Goal: Task Accomplishment & Management: Manage account settings

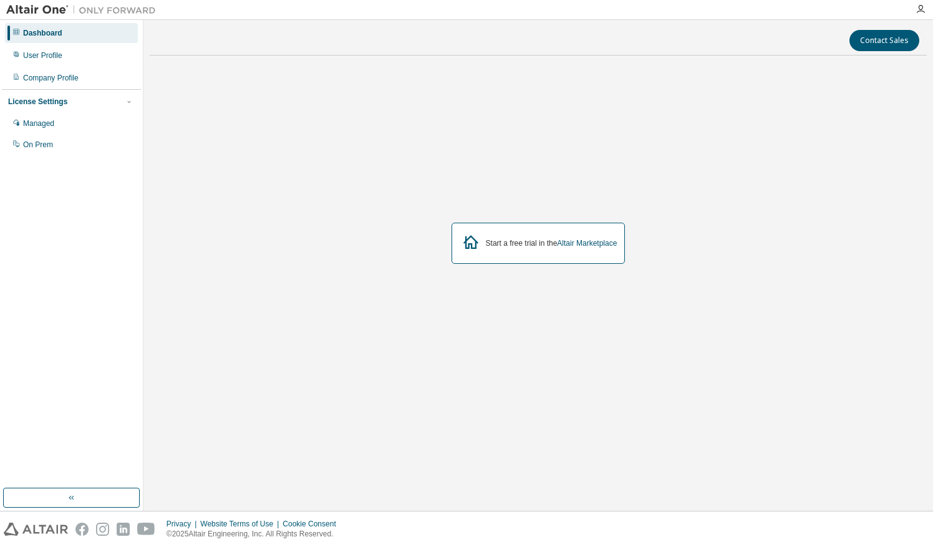
click at [516, 238] on div "Start a free trial in the Altair Marketplace" at bounding box center [552, 243] width 132 height 10
click at [70, 55] on div "User Profile" at bounding box center [71, 56] width 133 height 20
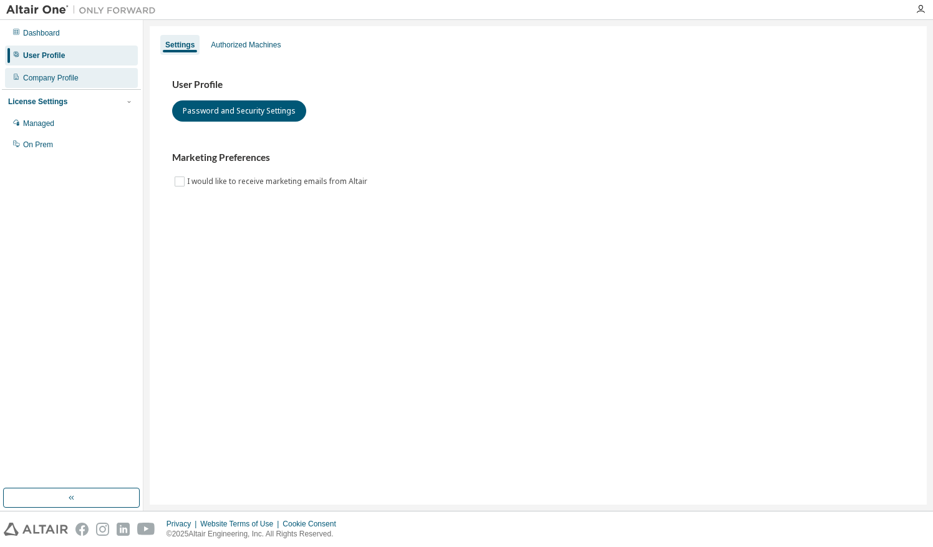
click at [75, 84] on div "Company Profile" at bounding box center [71, 78] width 133 height 20
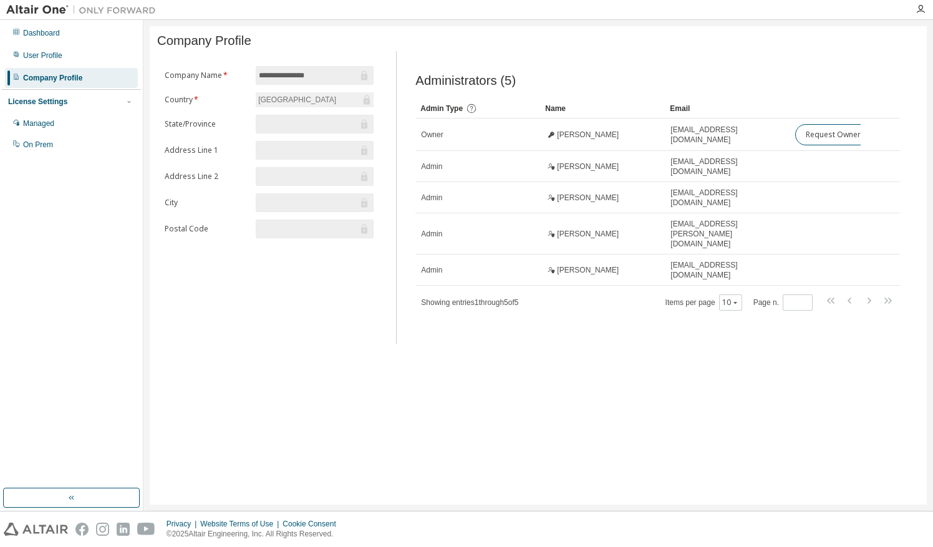
click at [341, 127] on input "text" at bounding box center [308, 124] width 99 height 12
click at [87, 103] on div "License Settings" at bounding box center [71, 101] width 127 height 11
click at [118, 104] on div "License Settings" at bounding box center [71, 101] width 127 height 11
click at [94, 121] on div "Managed" at bounding box center [71, 123] width 133 height 20
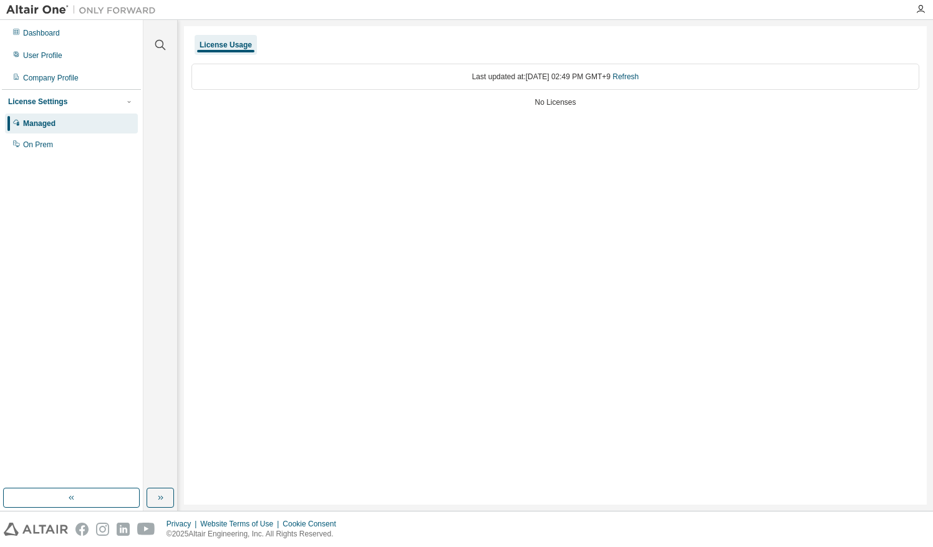
click at [92, 133] on div "Managed" at bounding box center [71, 123] width 133 height 20
click at [92, 141] on div "On Prem" at bounding box center [71, 145] width 133 height 20
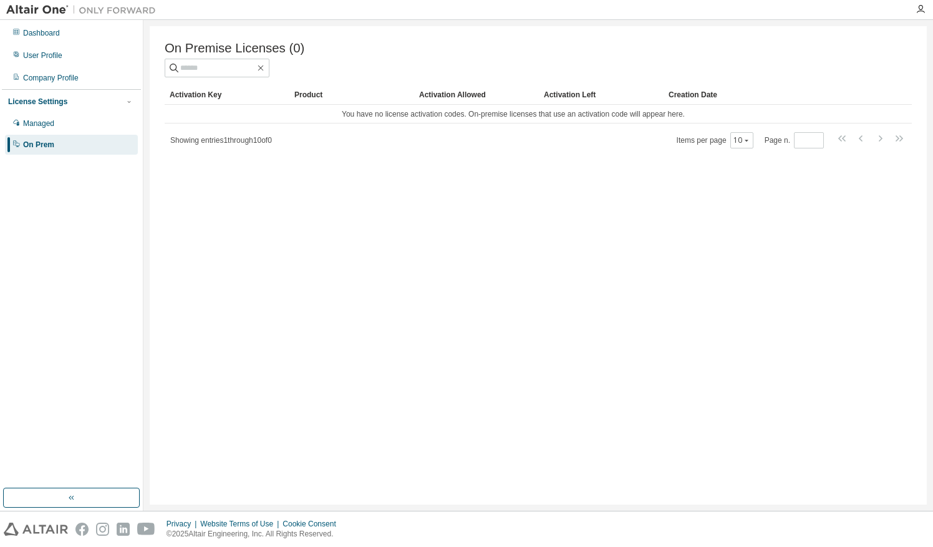
click at [38, 10] on img at bounding box center [84, 10] width 156 height 12
